Goal: Register for event/course

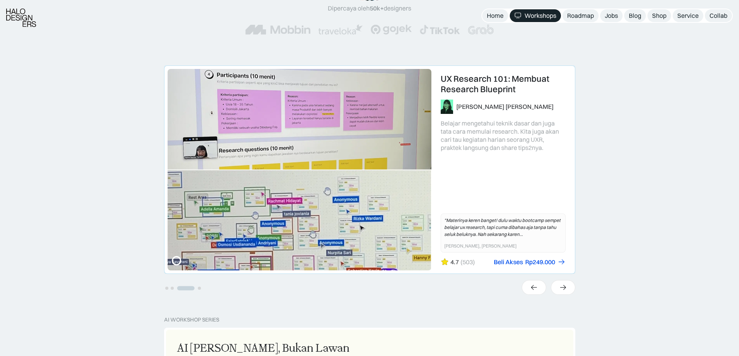
scroll to position [155, 0]
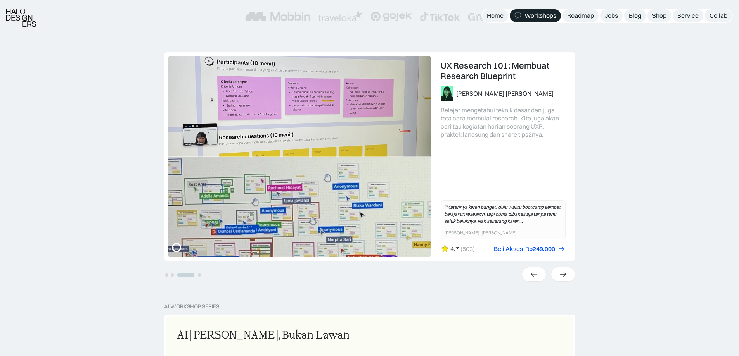
click at [175, 275] on li "Select a slide to show" at bounding box center [186, 274] width 22 height 7
click at [173, 276] on button "Go to slide 2" at bounding box center [172, 275] width 3 height 3
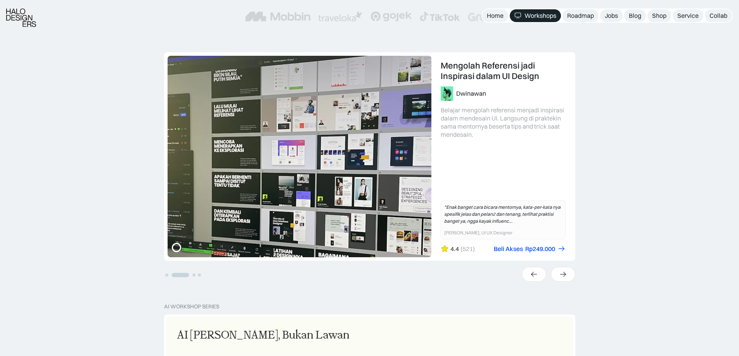
click at [169, 276] on li "Select a slide to show" at bounding box center [166, 274] width 5 height 7
click at [167, 276] on button "Go to slide 1" at bounding box center [166, 275] width 3 height 3
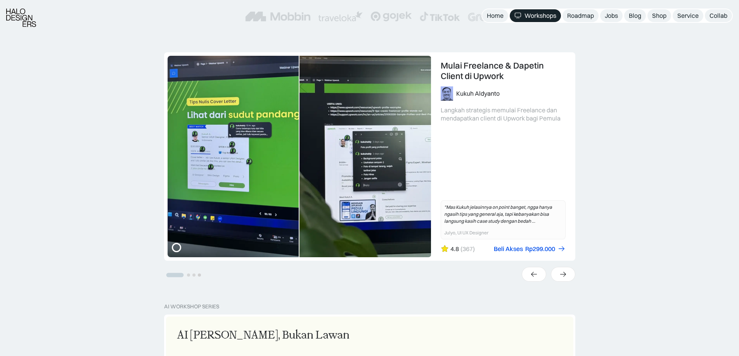
click at [199, 275] on li "Select a slide to show" at bounding box center [199, 274] width 5 height 7
click at [200, 275] on button "Go to slide 4" at bounding box center [199, 275] width 3 height 3
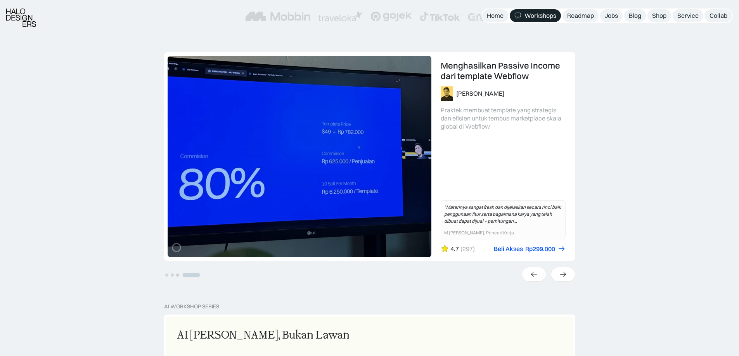
click at [179, 275] on button "Go to slide 3" at bounding box center [177, 275] width 3 height 3
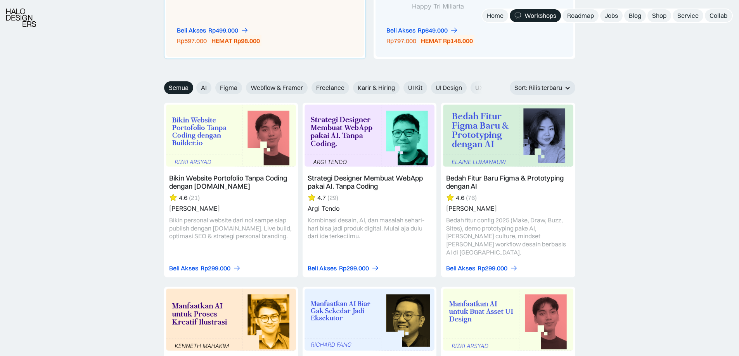
scroll to position [853, 0]
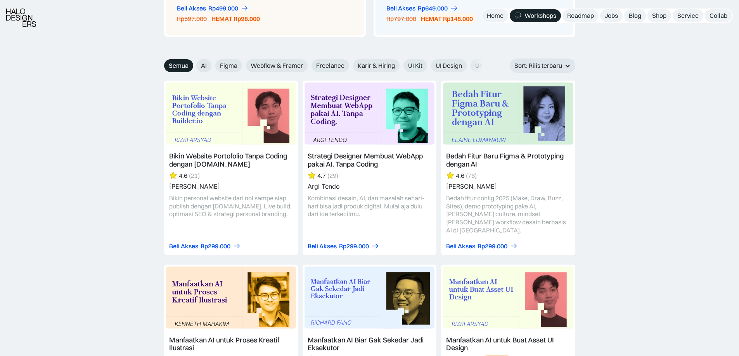
click at [256, 159] on link at bounding box center [231, 168] width 134 height 174
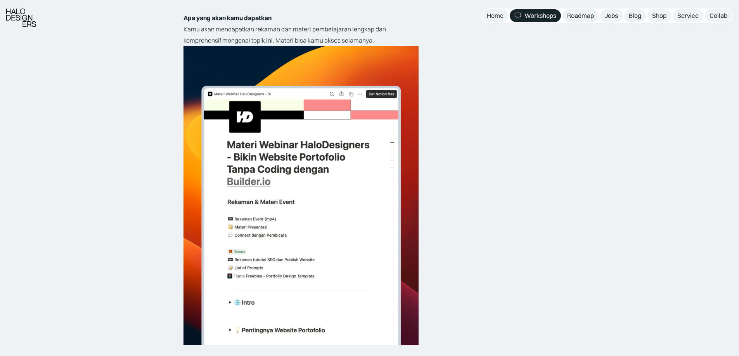
scroll to position [1551, 0]
